Goal: Task Accomplishment & Management: Use online tool/utility

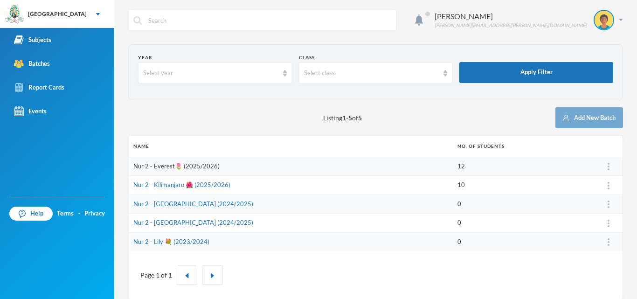
click at [175, 166] on link "Nur 2 - Everest🌷 (2025/2026)" at bounding box center [176, 165] width 86 height 7
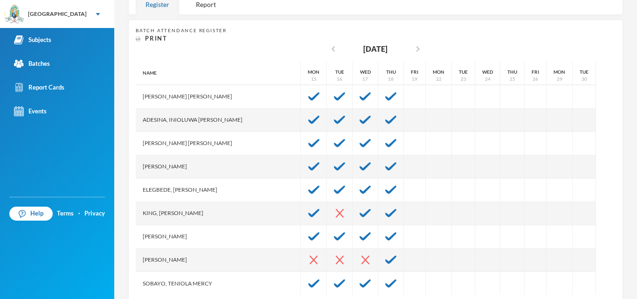
scroll to position [70, 0]
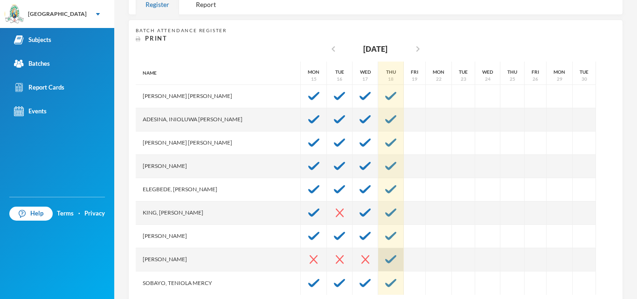
click at [378, 253] on div at bounding box center [391, 259] width 26 height 23
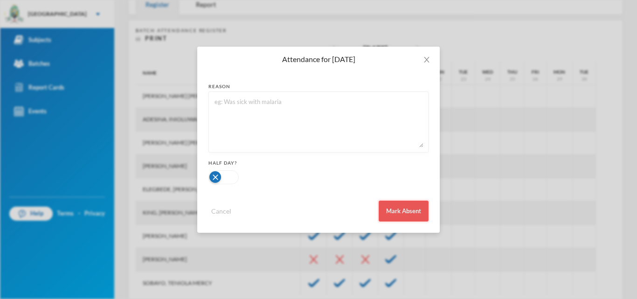
click at [400, 206] on button "Mark Absent" at bounding box center [403, 210] width 50 height 21
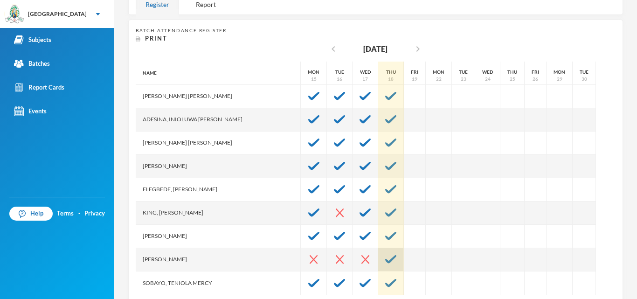
click at [378, 264] on div at bounding box center [391, 259] width 26 height 23
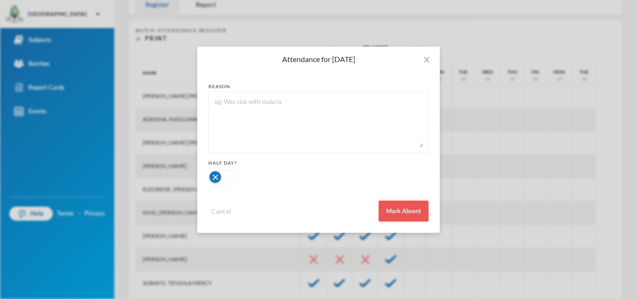
click at [389, 215] on button "Mark Absent" at bounding box center [403, 210] width 50 height 21
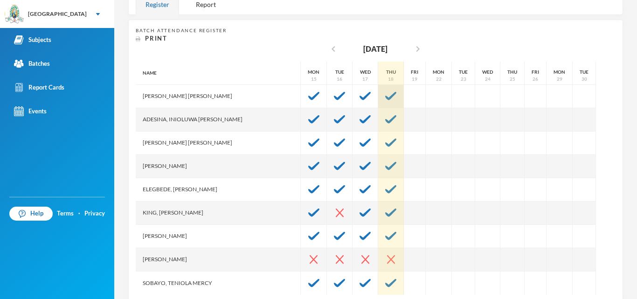
scroll to position [183, 0]
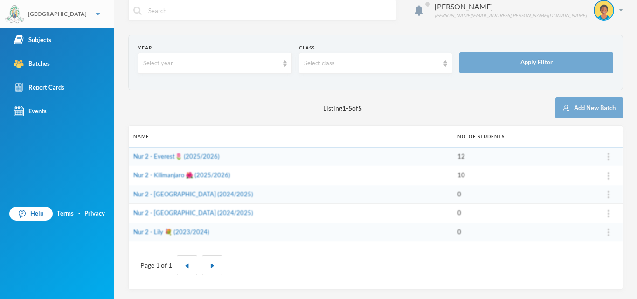
scroll to position [10, 0]
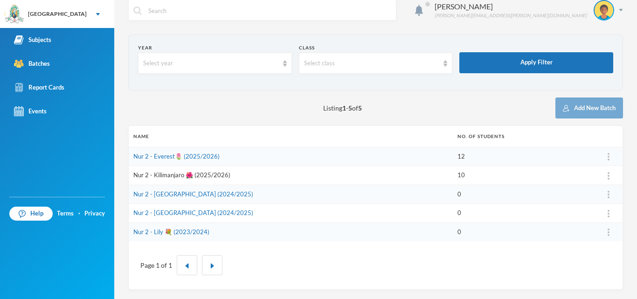
click at [201, 176] on link "Nur 2 - Kilimanjaro 🌺 (2025/2026)" at bounding box center [181, 174] width 97 height 7
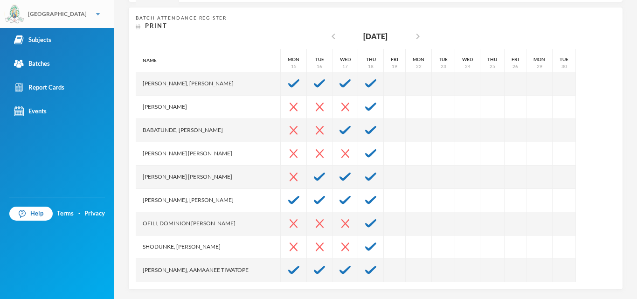
scroll to position [182, 0]
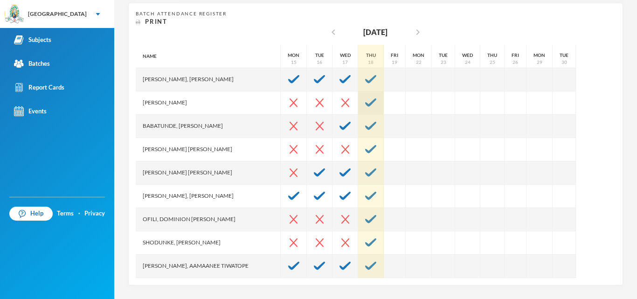
click at [365, 106] on img at bounding box center [370, 102] width 11 height 8
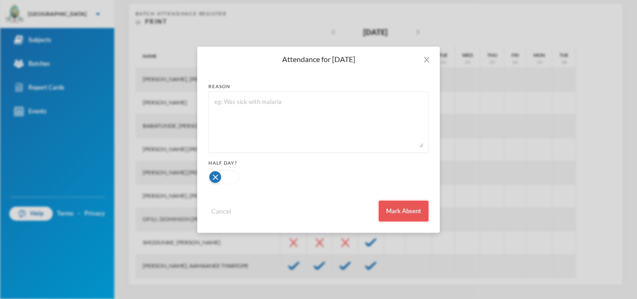
click at [396, 211] on button "Mark Absent" at bounding box center [403, 210] width 50 height 21
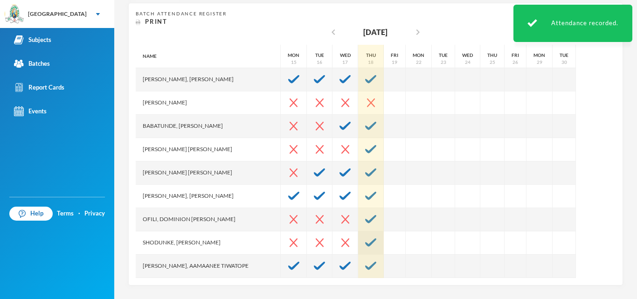
click at [365, 241] on img at bounding box center [370, 242] width 11 height 8
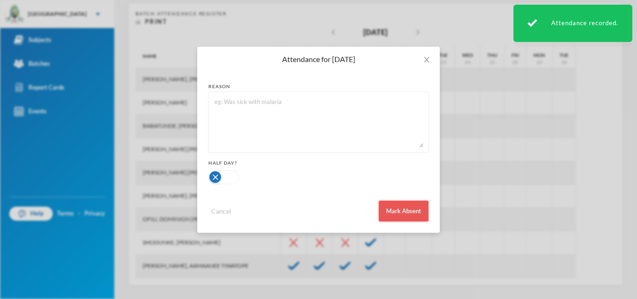
click at [395, 206] on button "Mark Absent" at bounding box center [403, 210] width 50 height 21
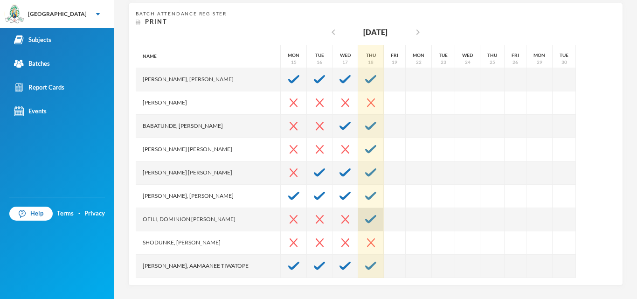
click at [365, 221] on img at bounding box center [370, 219] width 11 height 8
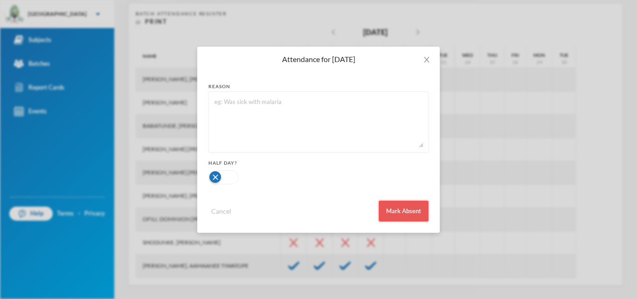
click at [399, 212] on button "Mark Absent" at bounding box center [403, 210] width 50 height 21
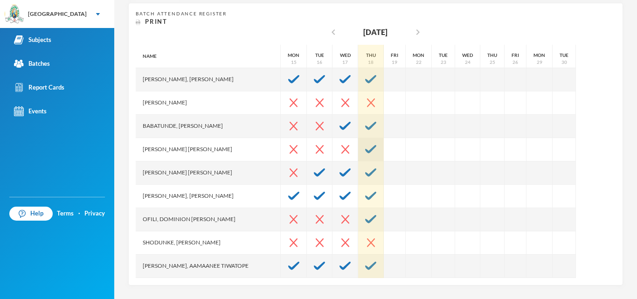
click at [358, 144] on div at bounding box center [371, 149] width 26 height 23
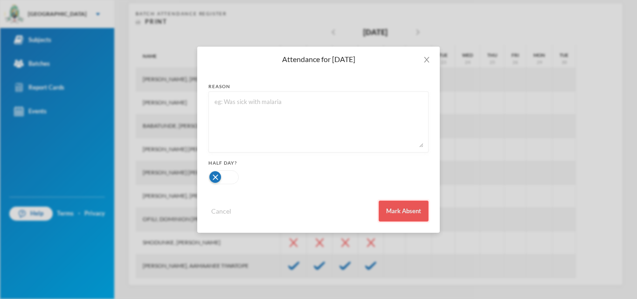
click at [401, 218] on button "Mark Absent" at bounding box center [403, 210] width 50 height 21
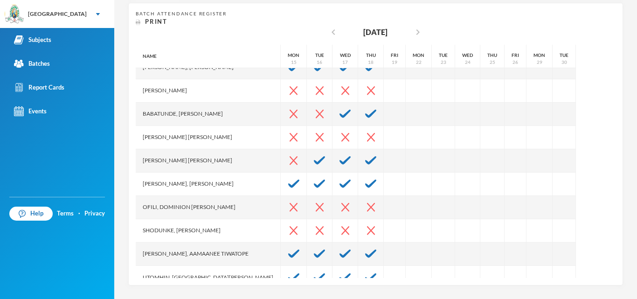
scroll to position [23, 0]
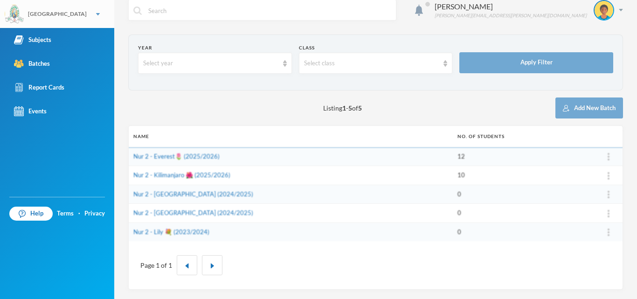
scroll to position [10, 0]
